Goal: Complete application form

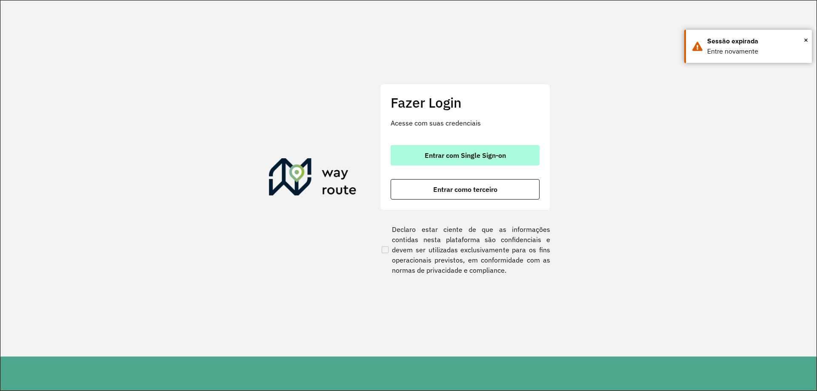
click at [467, 157] on span "Entrar com Single Sign-on" at bounding box center [465, 155] width 81 height 7
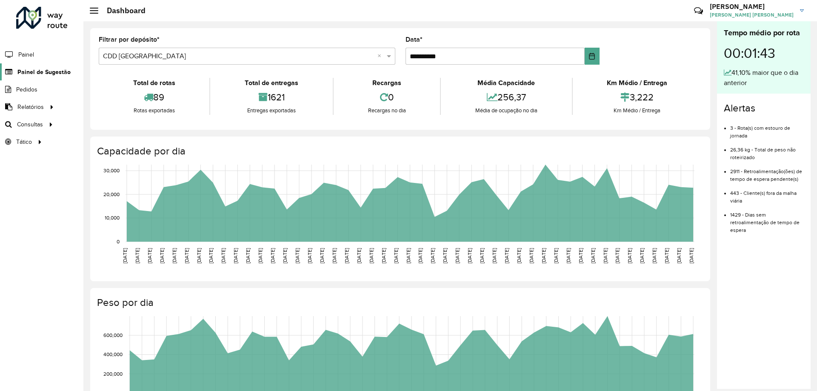
click at [31, 74] on span "Painel de Sugestão" at bounding box center [43, 72] width 53 height 9
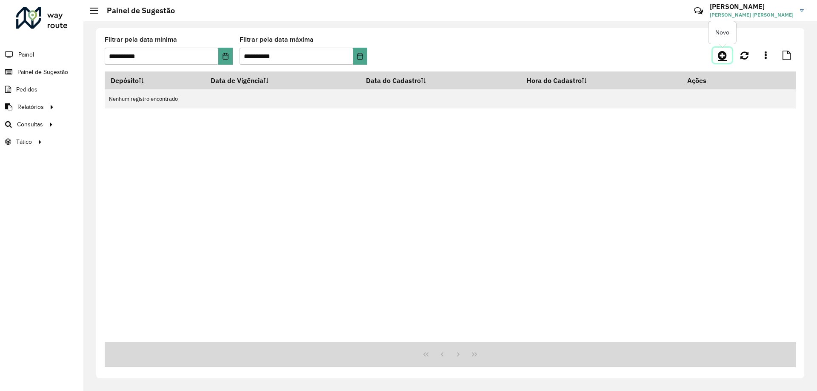
click at [721, 49] on link at bounding box center [722, 55] width 19 height 15
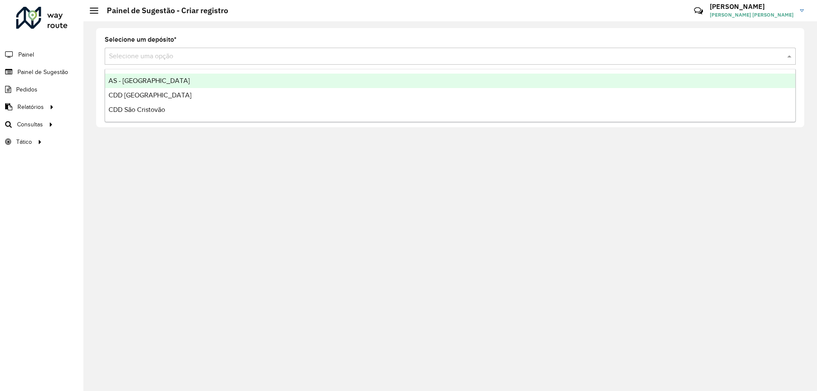
click at [168, 61] on input "text" at bounding box center [442, 57] width 666 height 10
click at [152, 78] on span "AS - [GEOGRAPHIC_DATA]" at bounding box center [149, 80] width 81 height 7
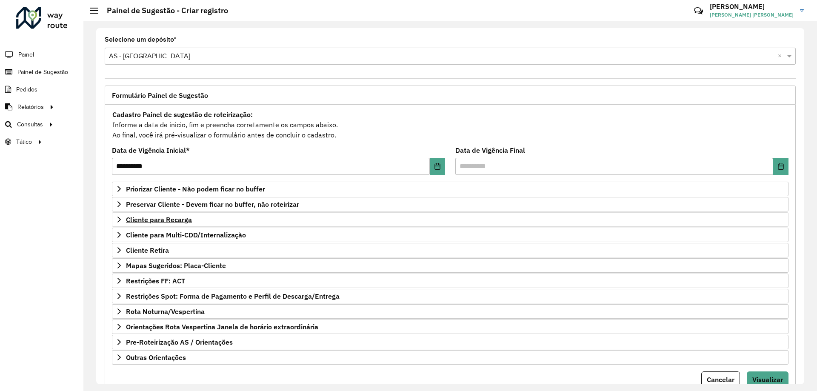
scroll to position [33, 0]
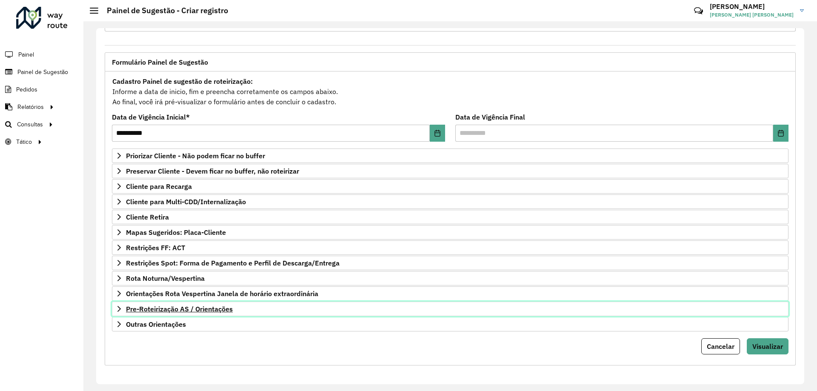
click at [172, 310] on span "Pre-Roteirização AS / Orientações" at bounding box center [179, 309] width 107 height 7
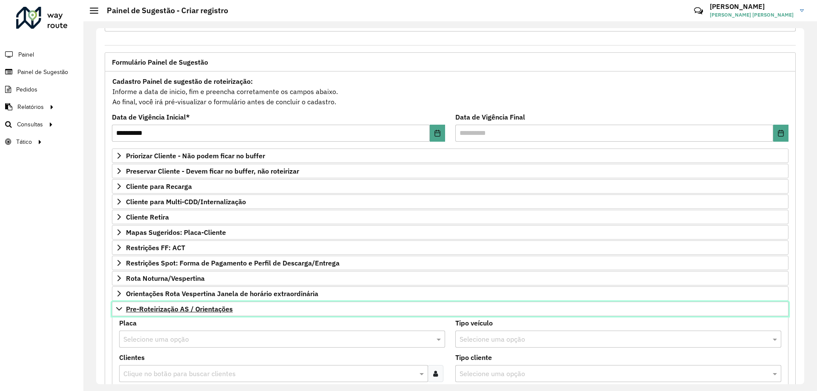
click at [172, 310] on span "Pre-Roteirização AS / Orientações" at bounding box center [179, 309] width 107 height 7
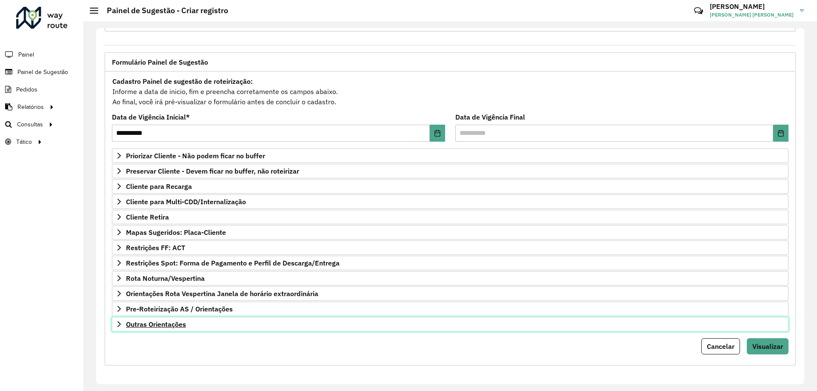
click at [167, 329] on link "Outras Orientações" at bounding box center [450, 324] width 677 height 14
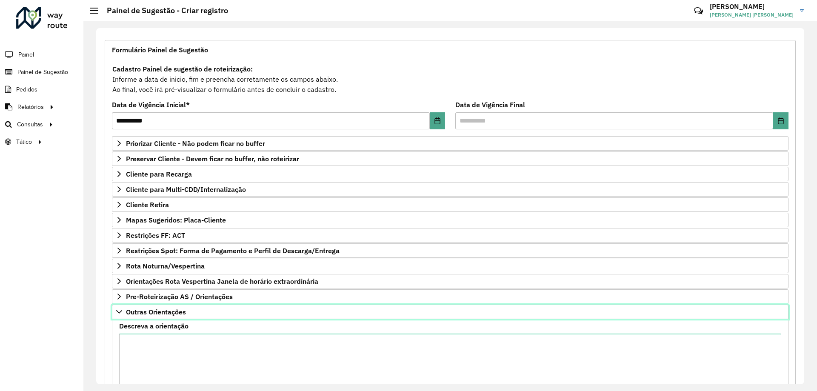
scroll to position [131, 0]
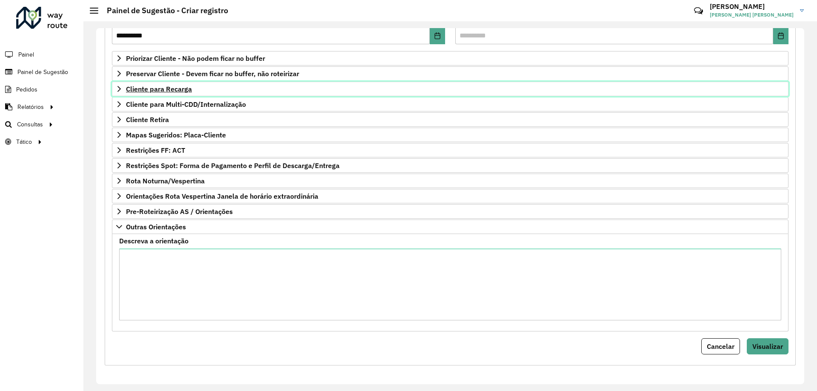
click at [155, 84] on link "Cliente para Recarga" at bounding box center [450, 89] width 677 height 14
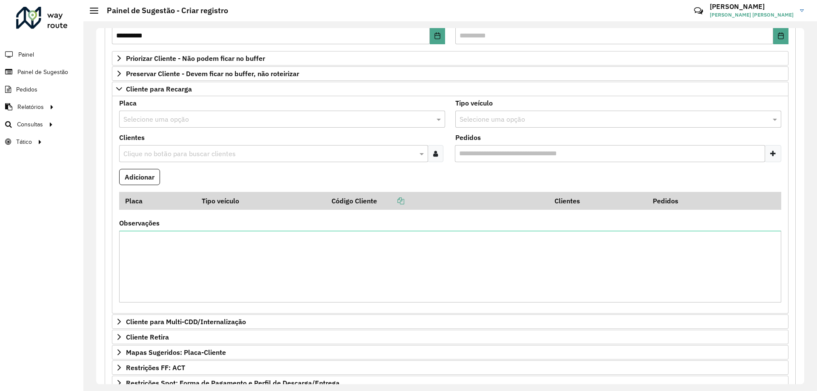
click at [181, 116] on input "text" at bounding box center [273, 120] width 301 height 10
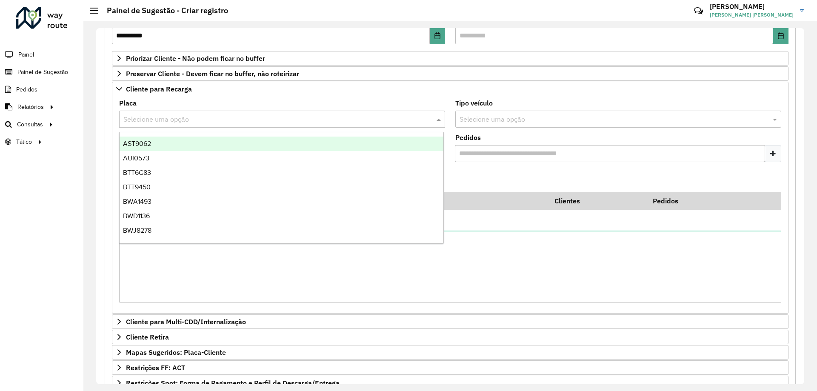
click at [361, 100] on div "Placa Selecione uma opção" at bounding box center [282, 114] width 326 height 28
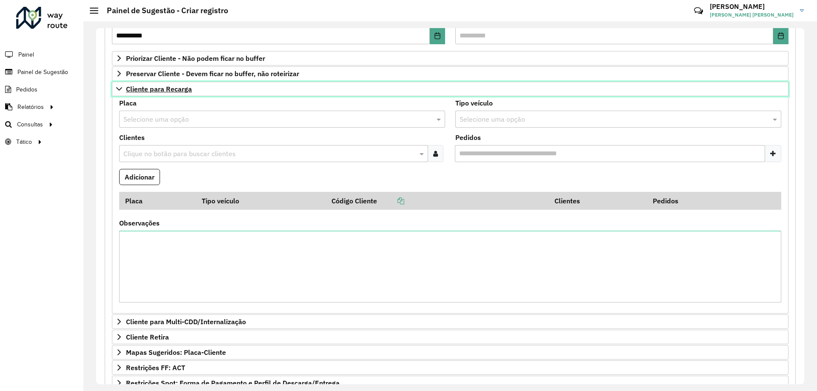
click at [173, 87] on span "Cliente para Recarga" at bounding box center [159, 89] width 66 height 7
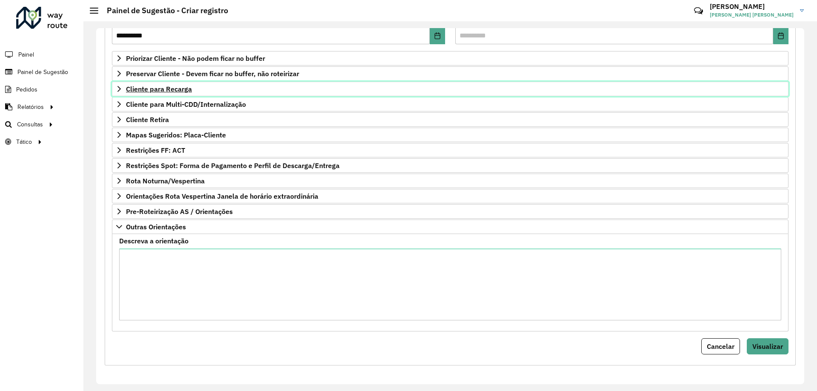
click at [159, 89] on span "Cliente para Recarga" at bounding box center [159, 89] width 66 height 7
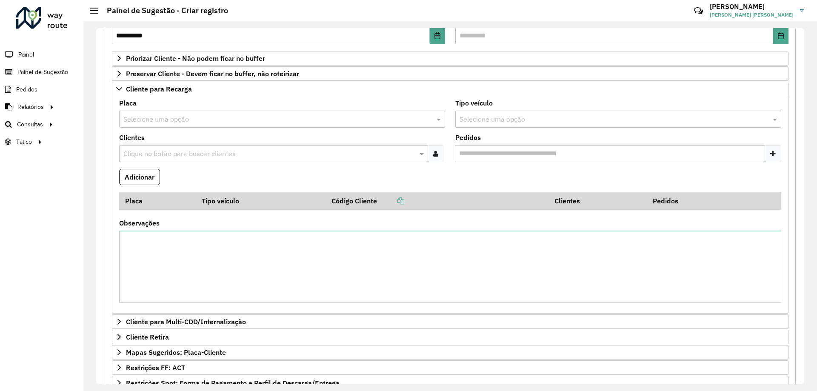
click at [177, 120] on input "text" at bounding box center [273, 120] width 301 height 10
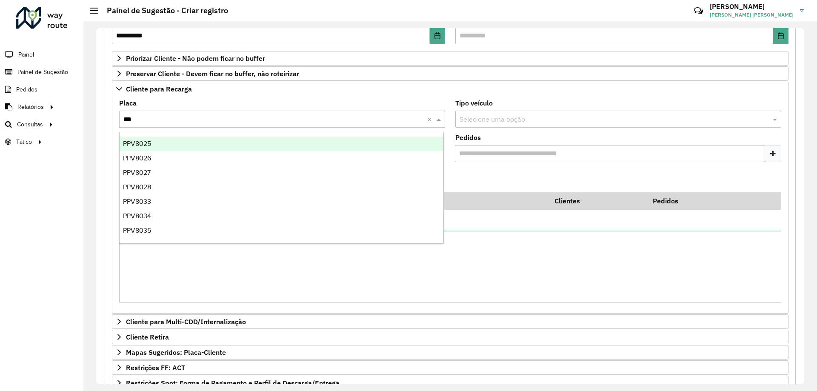
type input "***"
click at [352, 104] on div "Placa Selecione uma opção *** ×" at bounding box center [282, 114] width 326 height 28
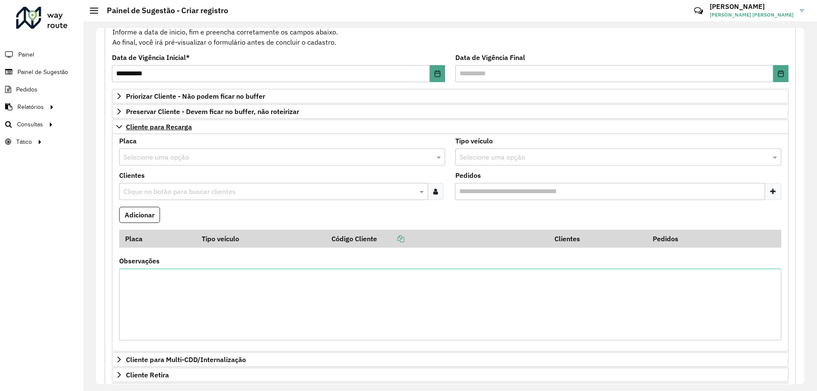
scroll to position [178, 0]
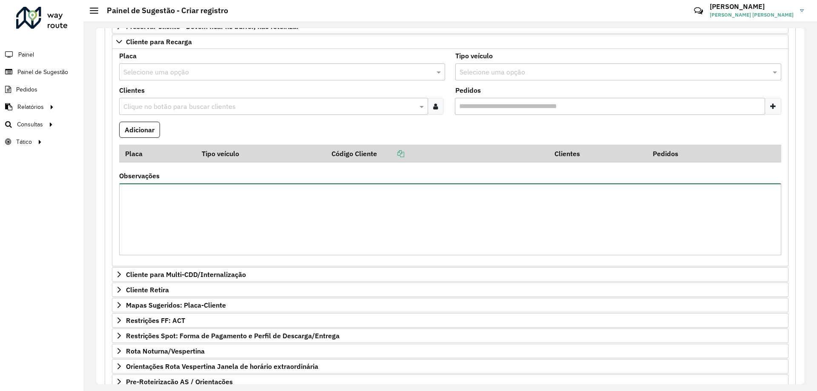
click at [175, 200] on textarea "Observações" at bounding box center [450, 219] width 662 height 72
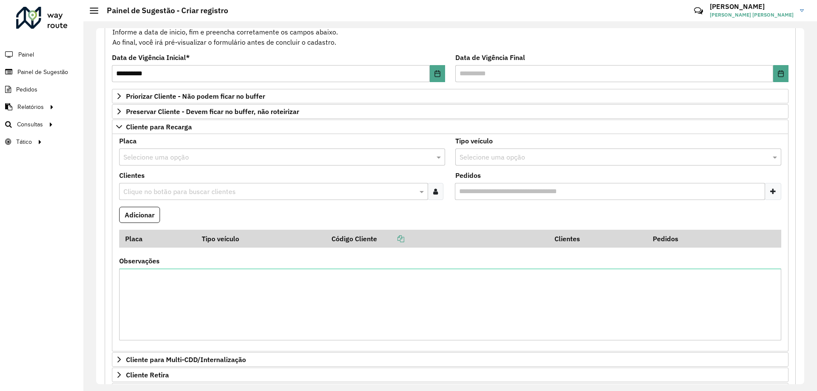
click at [362, 159] on input "text" at bounding box center [273, 157] width 301 height 10
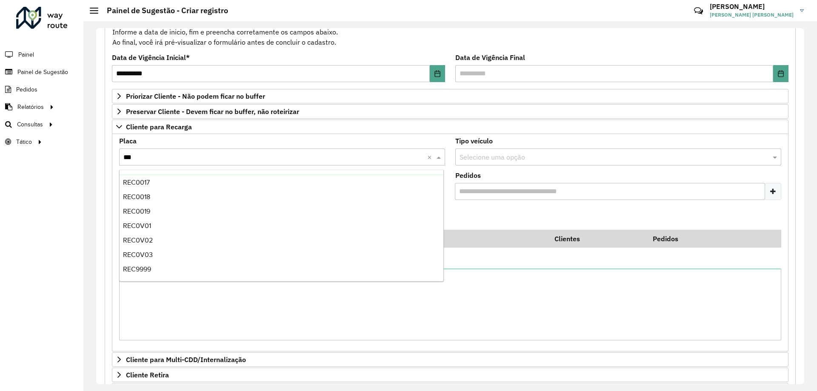
scroll to position [0, 0]
type input "***"
click at [371, 311] on textarea "Observações" at bounding box center [450, 305] width 662 height 72
